Goal: Find specific fact: Find specific fact

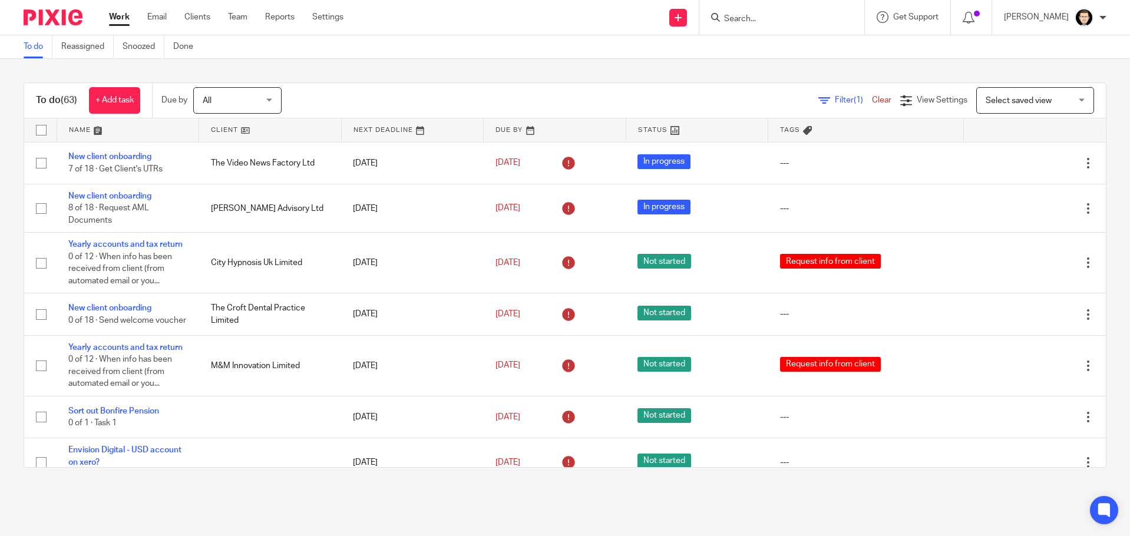
click at [761, 21] on input "Search" at bounding box center [776, 19] width 106 height 11
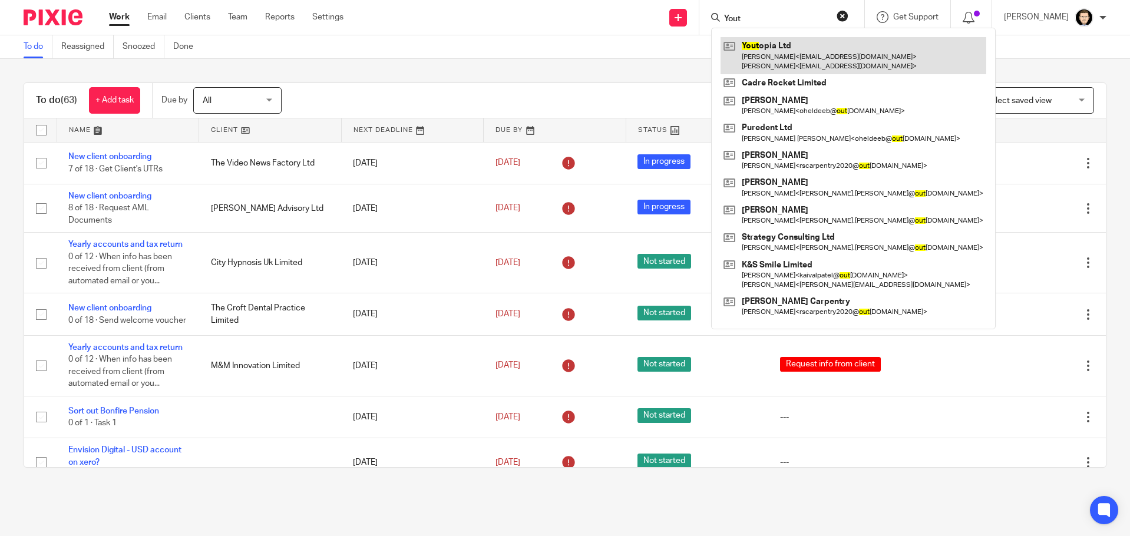
type input "Yout"
click at [818, 52] on link at bounding box center [854, 55] width 266 height 37
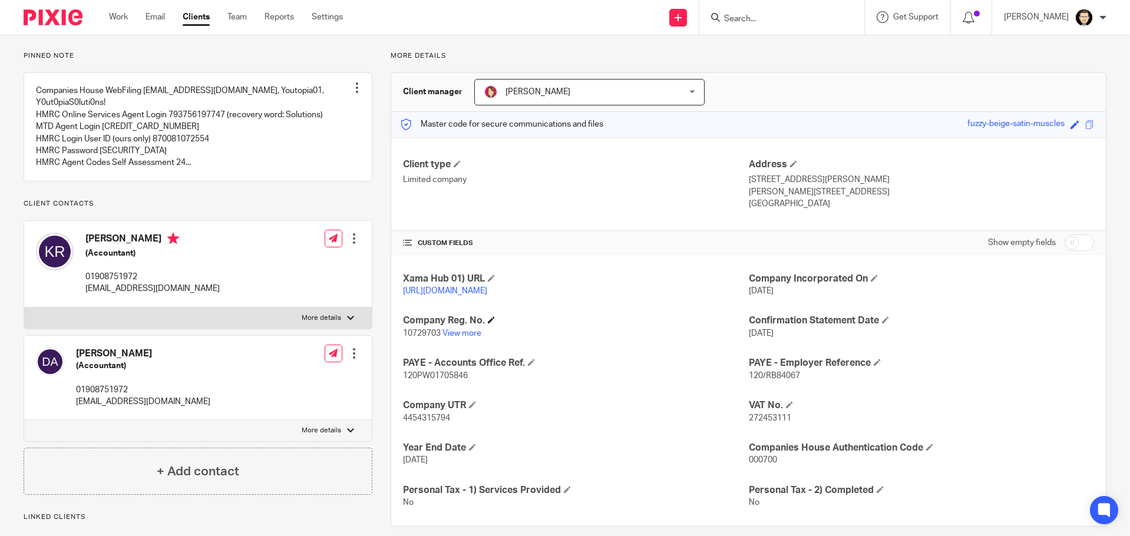
scroll to position [229, 0]
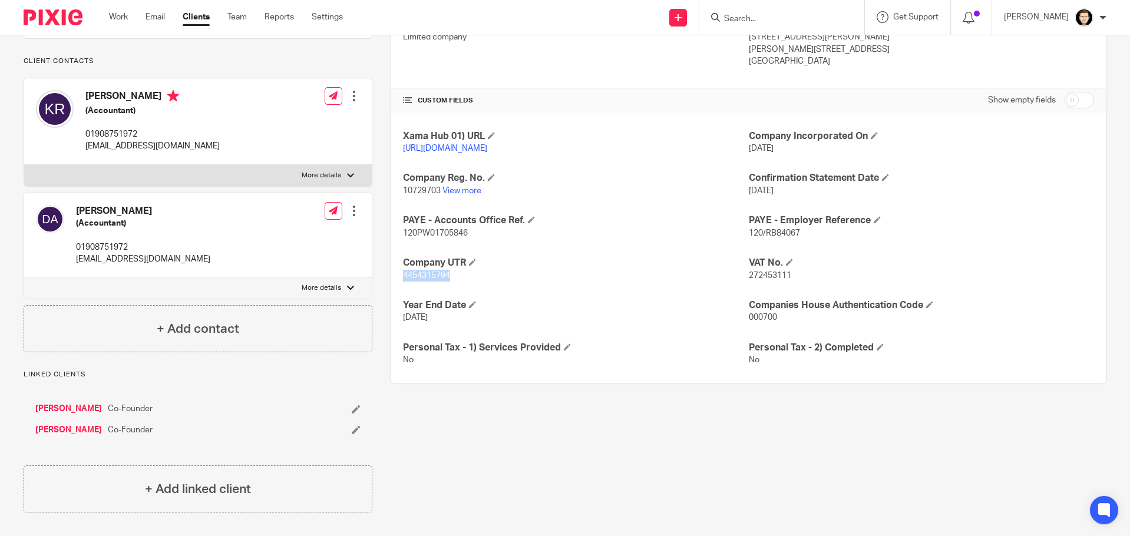
drag, startPoint x: 454, startPoint y: 276, endPoint x: 393, endPoint y: 272, distance: 60.9
click at [393, 272] on div "Xama Hub 01) URL [URL][DOMAIN_NAME] Company Incorporated On [DATE] Company Reg.…" at bounding box center [748, 249] width 715 height 272
copy span "4454315794"
